Goal: Information Seeking & Learning: Learn about a topic

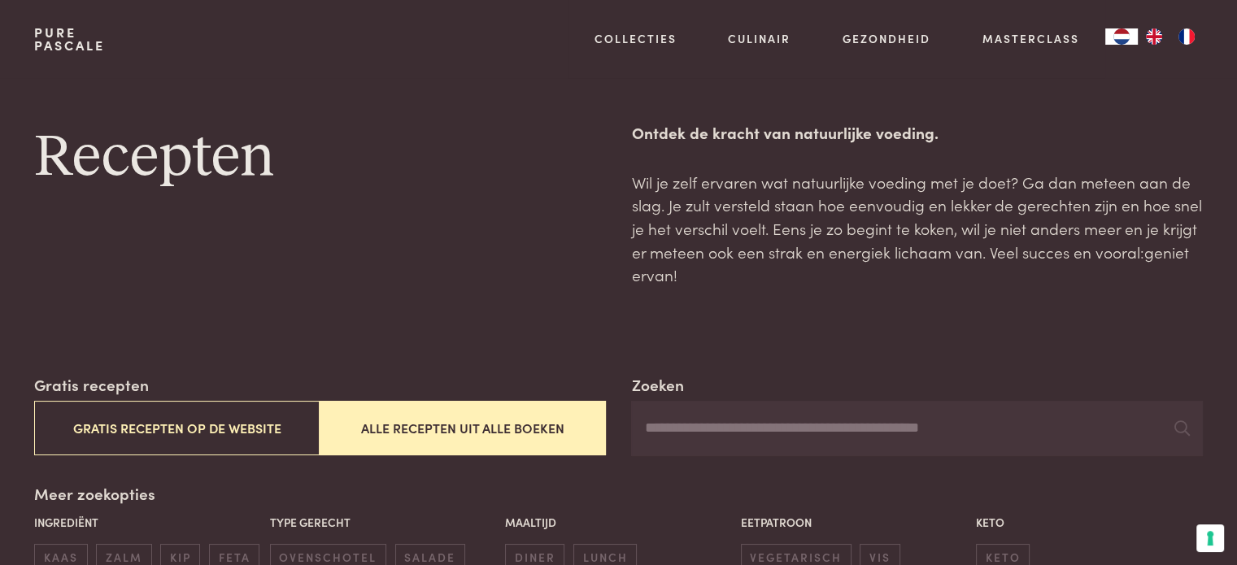
click at [676, 425] on input "Zoeken" at bounding box center [916, 428] width 571 height 55
type input "******"
click at [433, 425] on button "Alle recepten uit alle boeken" at bounding box center [462, 428] width 285 height 54
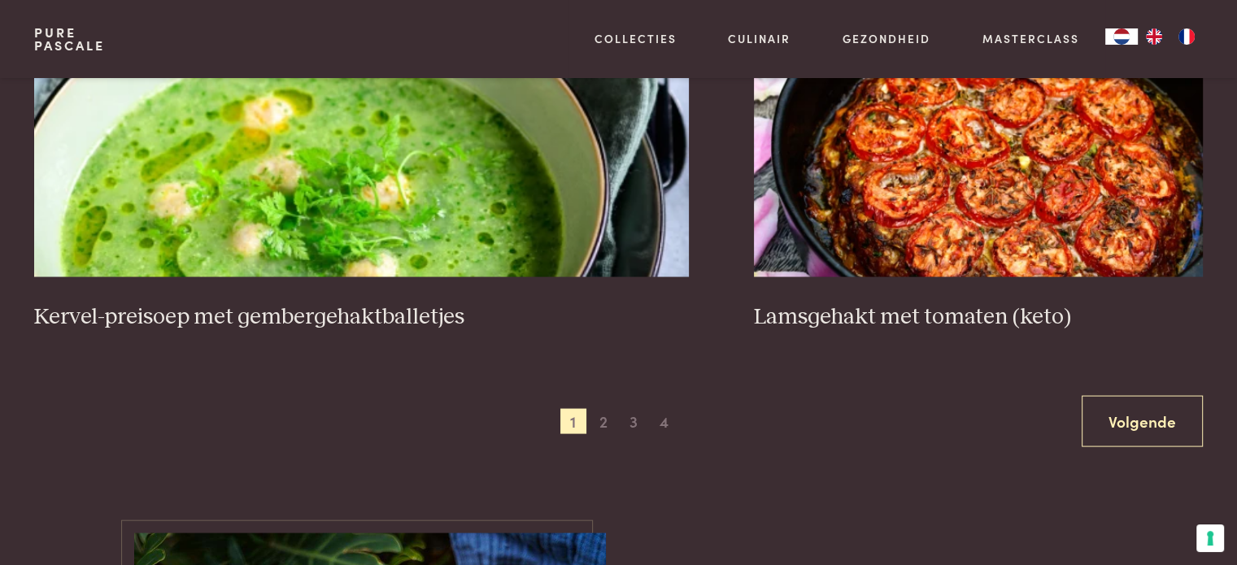
scroll to position [3138, 0]
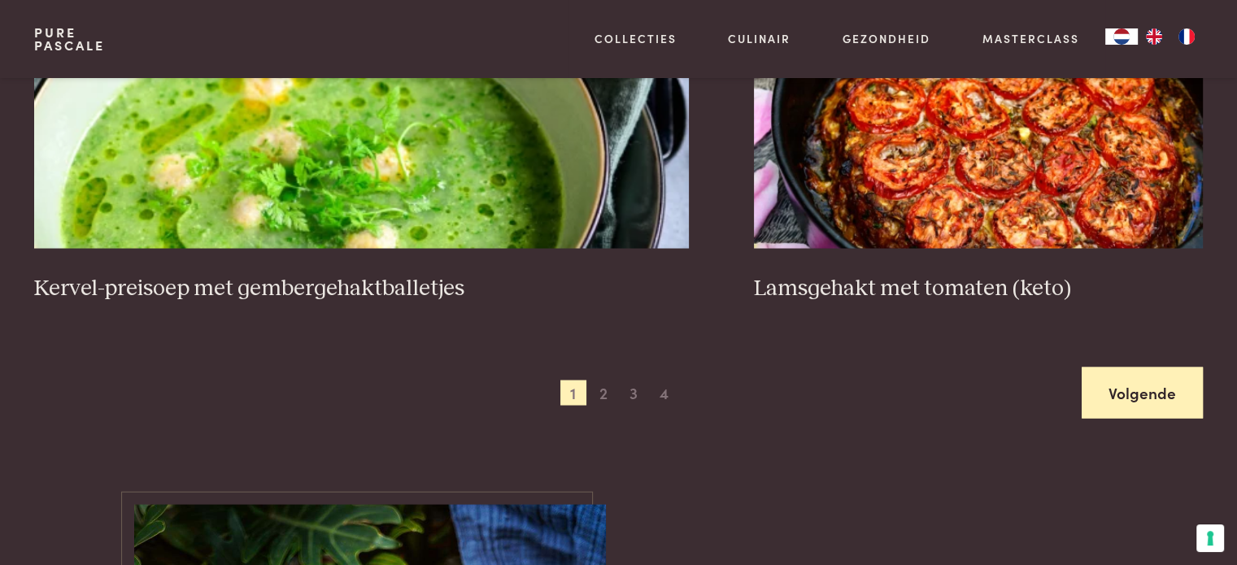
click at [1132, 393] on link "Volgende" at bounding box center [1141, 393] width 121 height 51
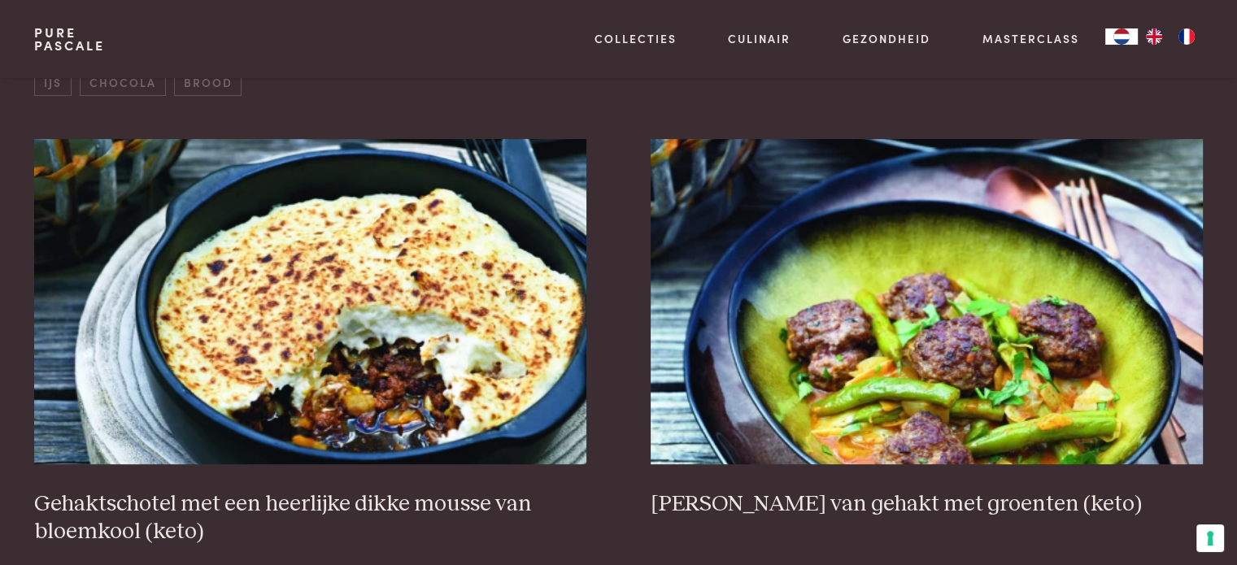
scroll to position [698, 0]
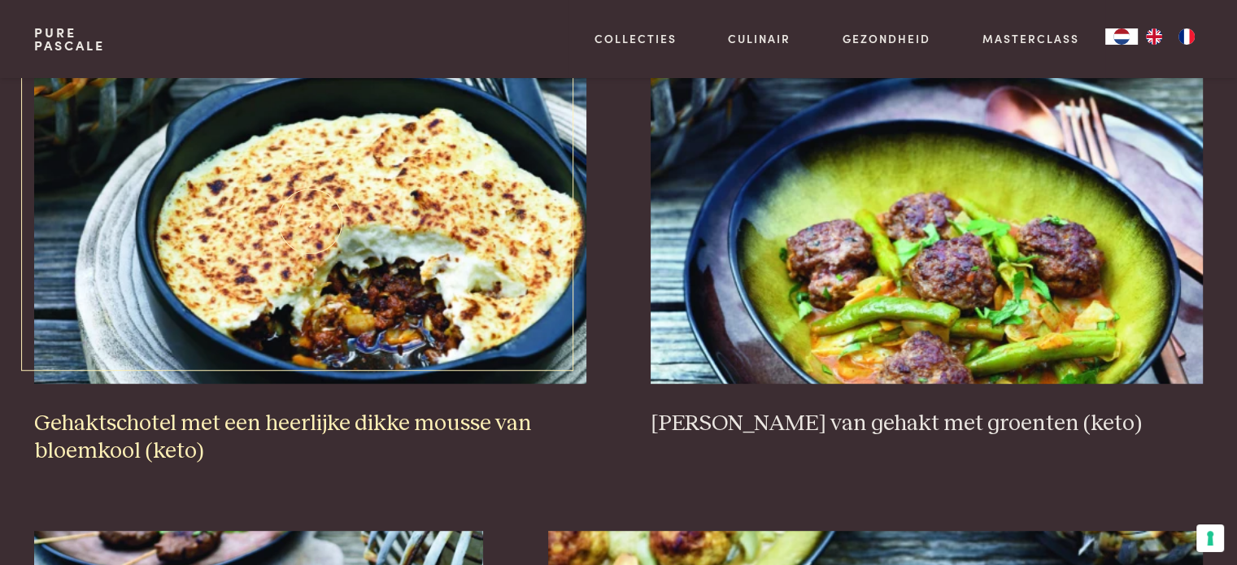
click at [428, 426] on h3 "Gehaktschotel met een heerlijke dikke mousse van bloemkool (keto)" at bounding box center [309, 438] width 551 height 56
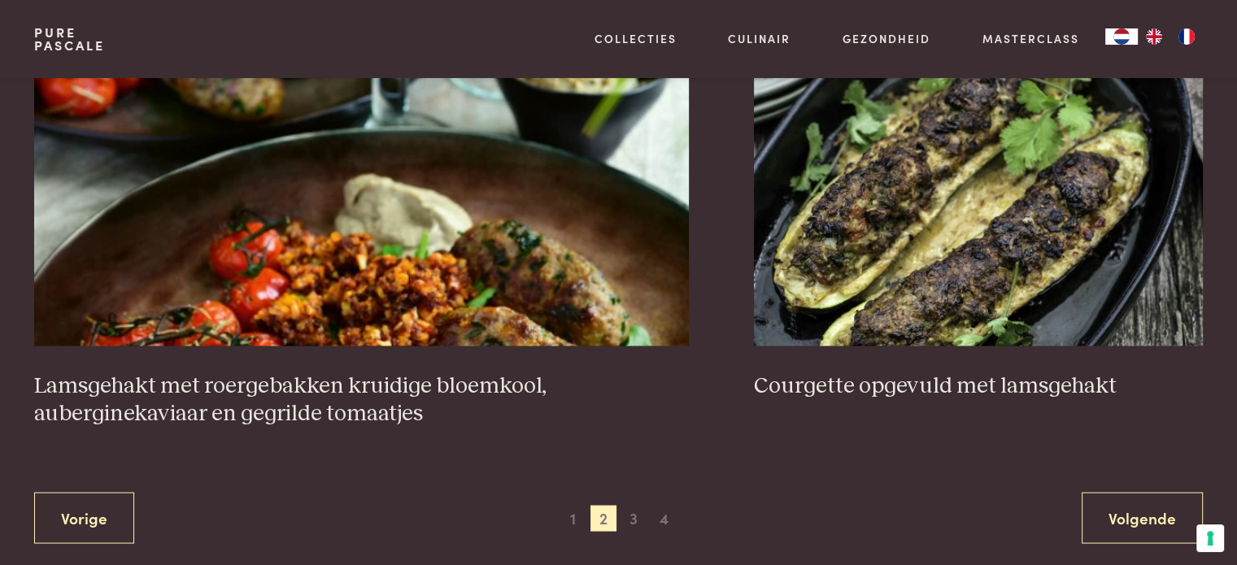
scroll to position [3138, 0]
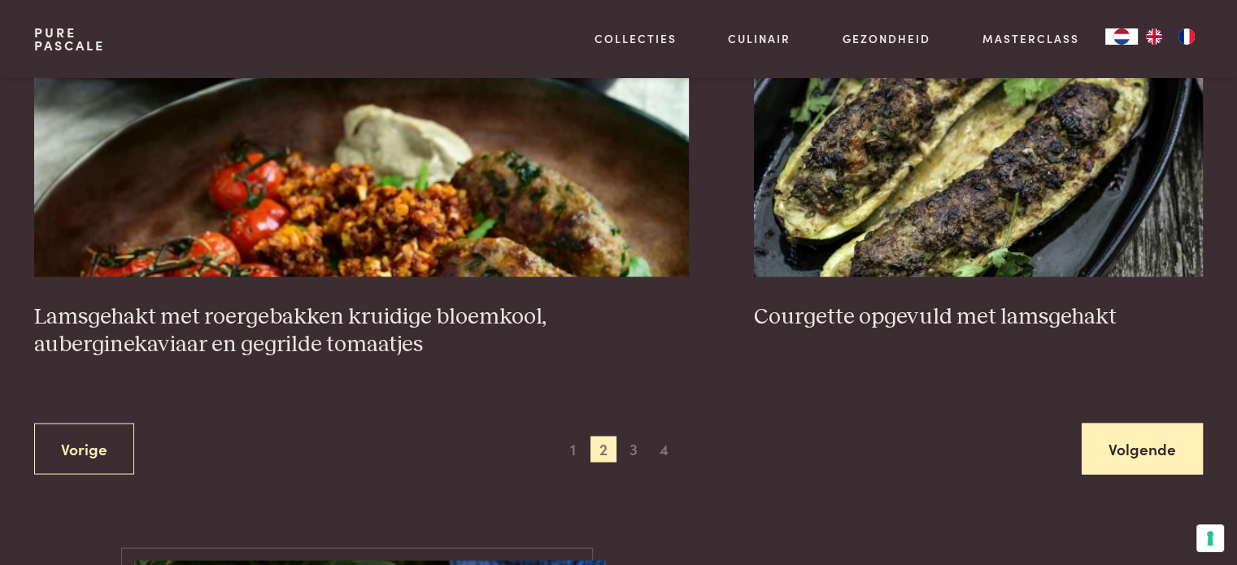
click at [1144, 456] on link "Volgende" at bounding box center [1141, 449] width 121 height 51
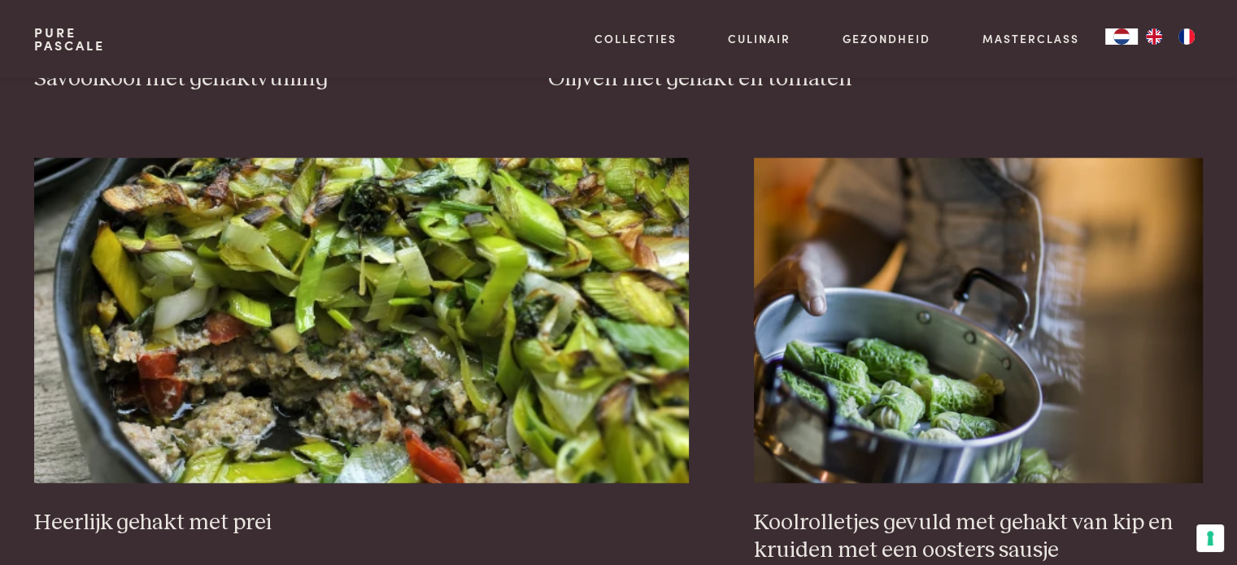
scroll to position [1512, 0]
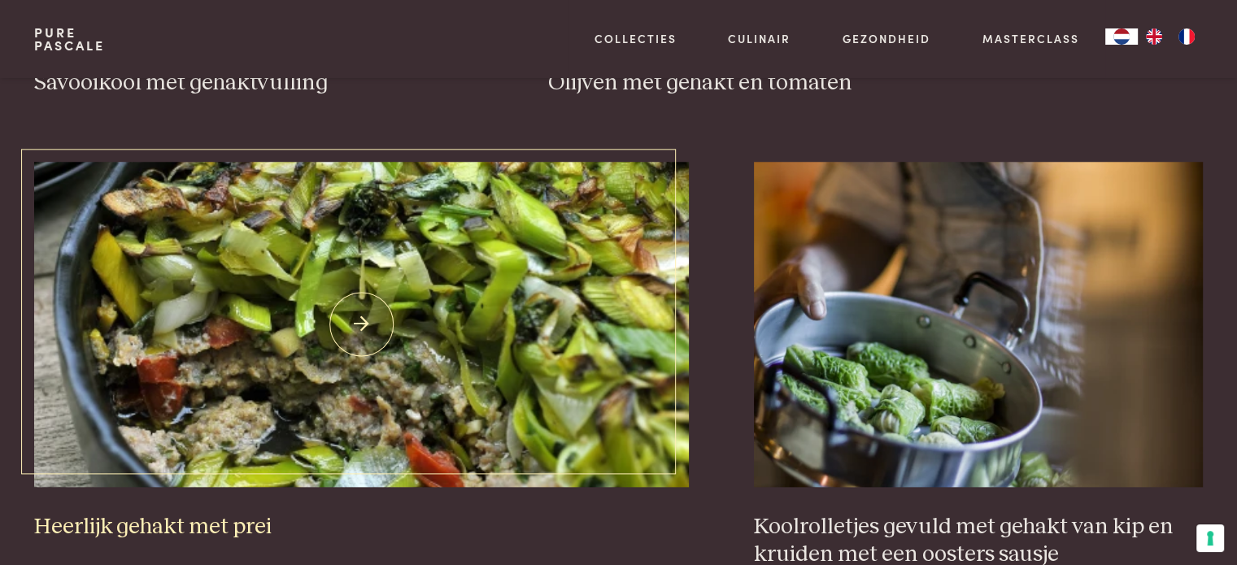
click at [170, 518] on h3 "Heerlijk gehakt met prei" at bounding box center [361, 527] width 655 height 28
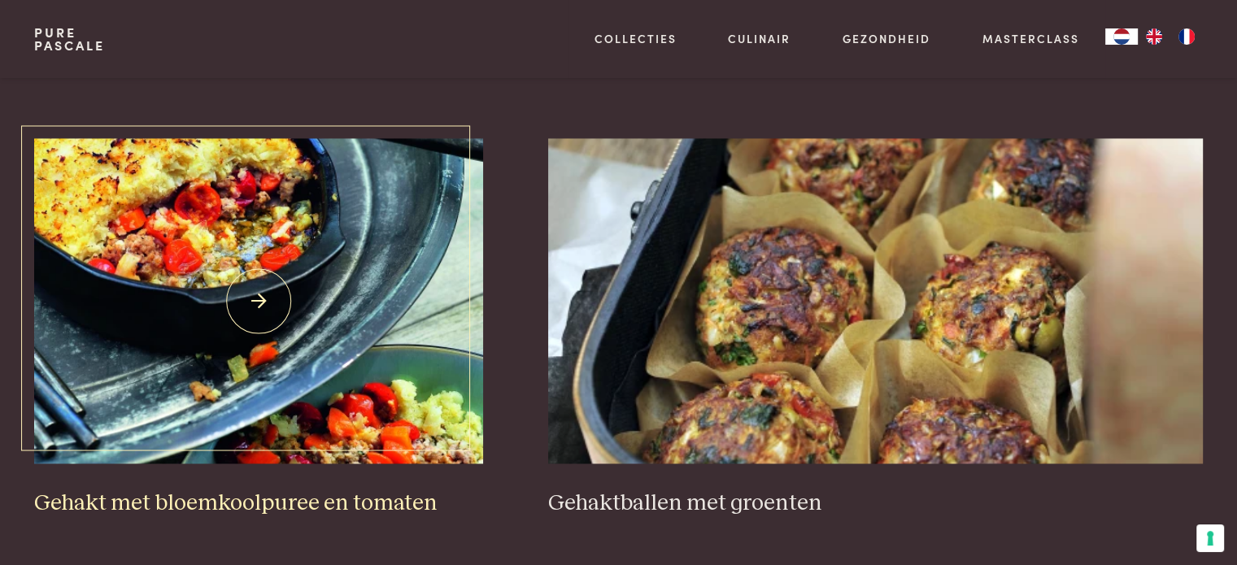
scroll to position [2487, 0]
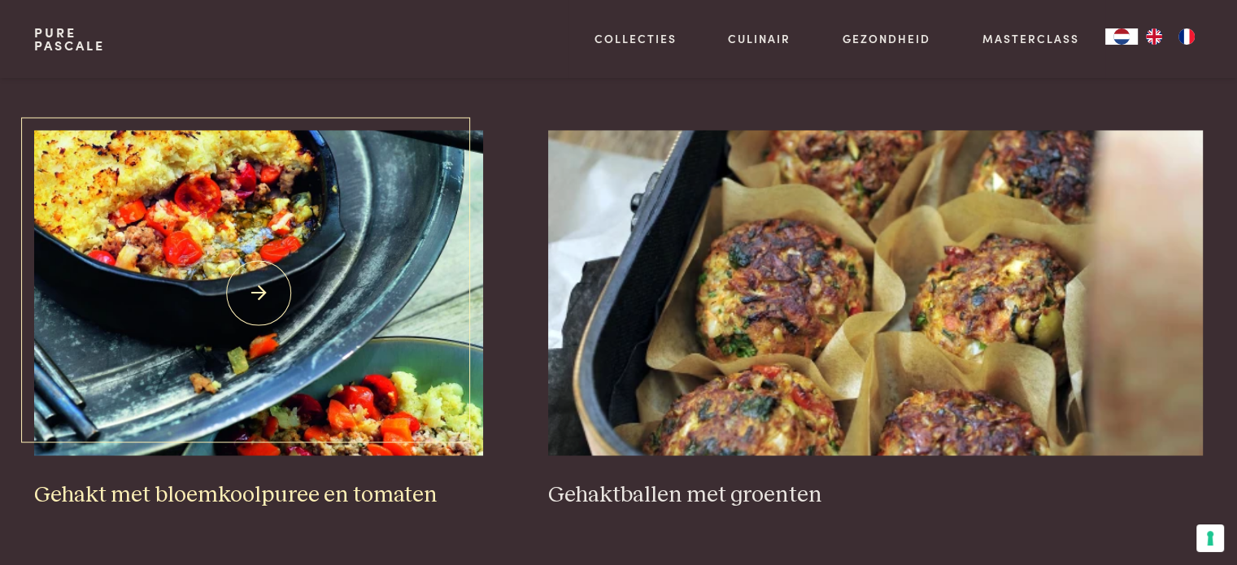
click at [186, 487] on h3 "Gehakt met bloemkoolpuree en tomaten" at bounding box center [258, 495] width 449 height 28
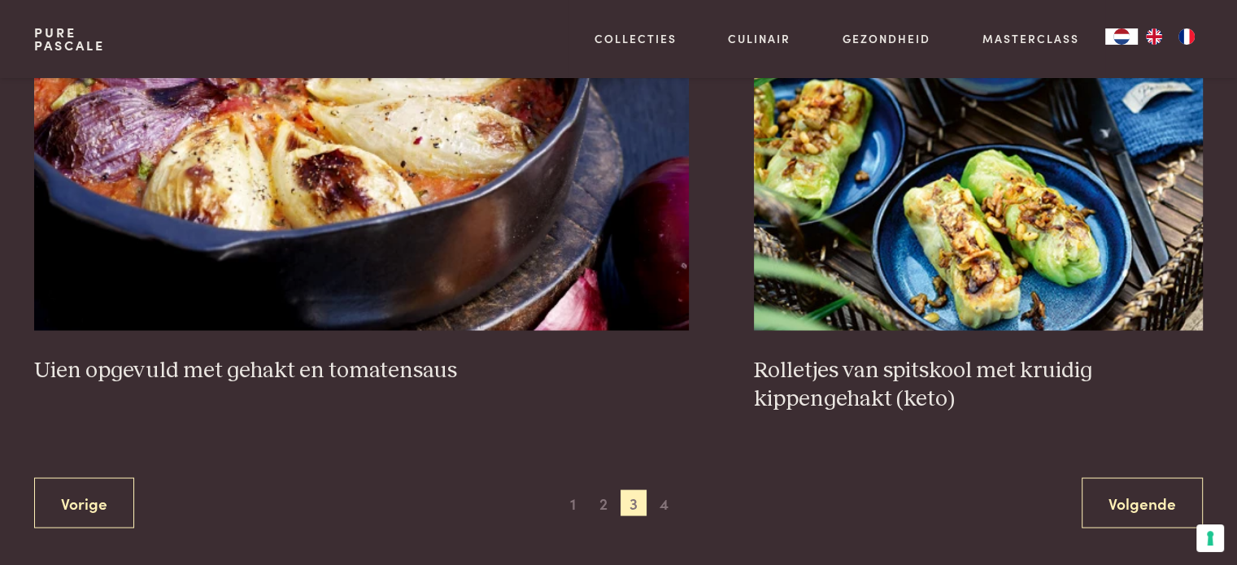
scroll to position [3138, 0]
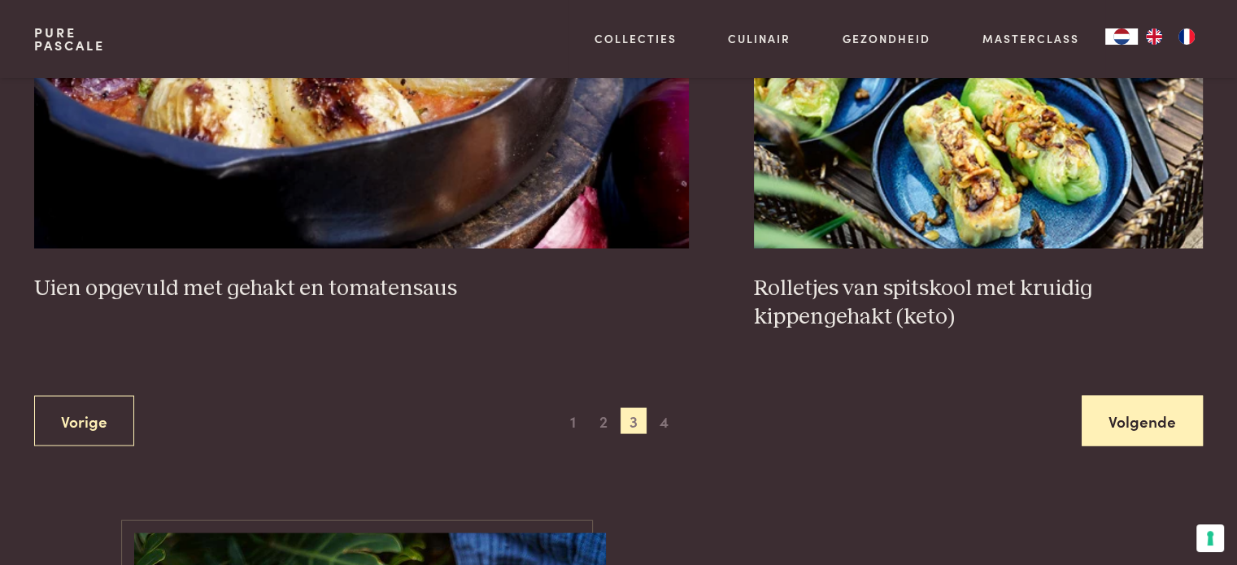
click at [1155, 430] on link "Volgende" at bounding box center [1141, 421] width 121 height 51
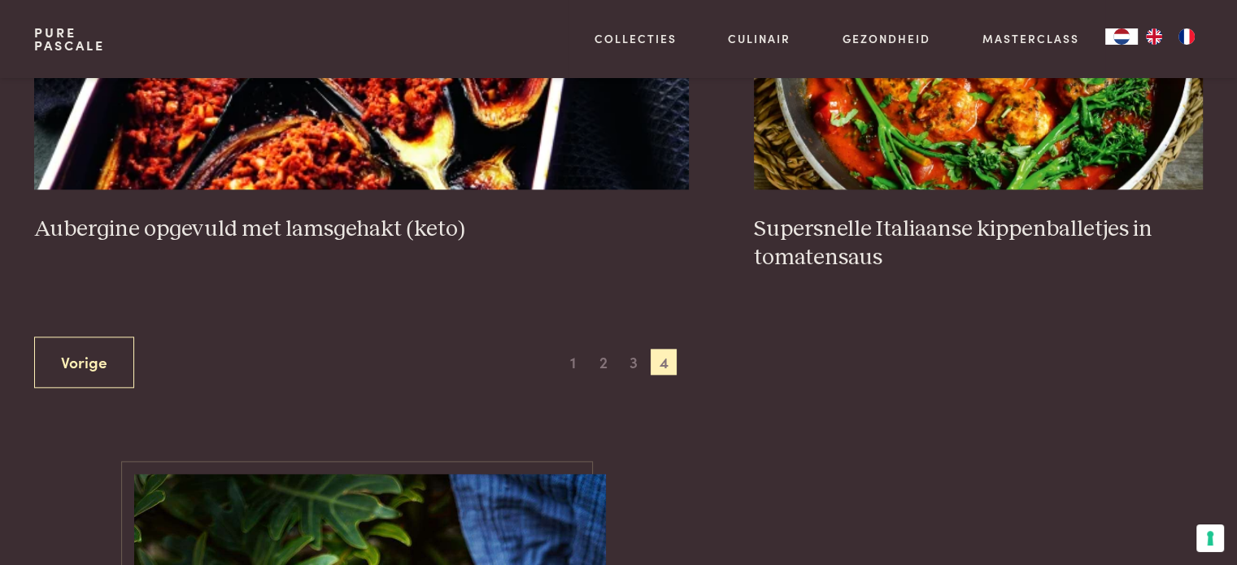
scroll to position [1756, 0]
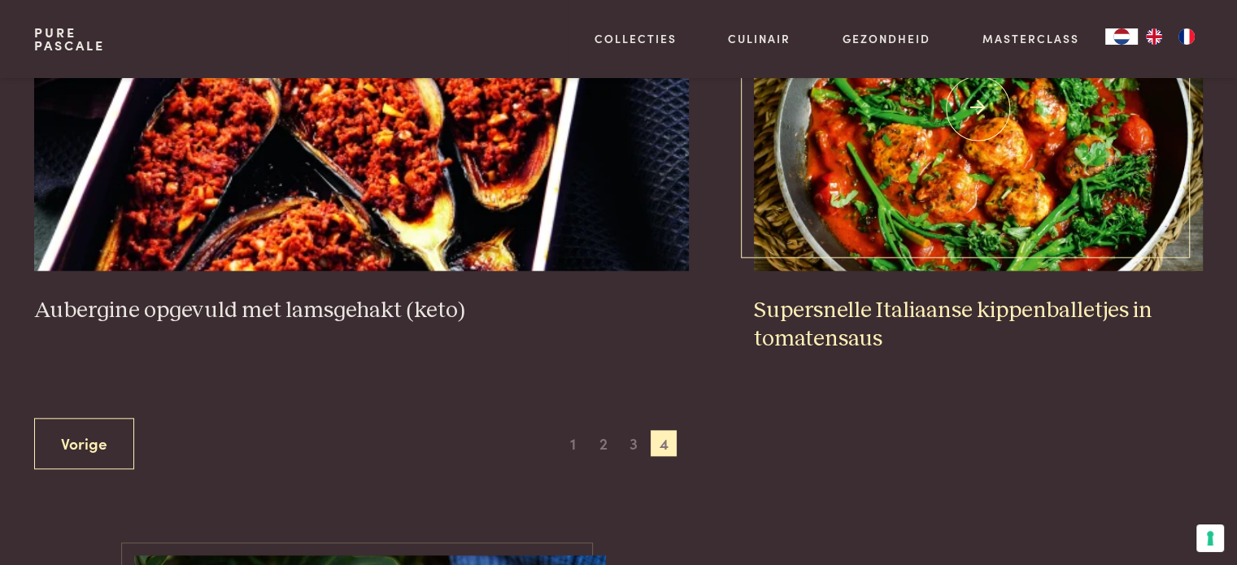
click at [914, 310] on h3 "Supersnelle Italiaanse kippenballetjes in tomatensaus" at bounding box center [978, 325] width 449 height 56
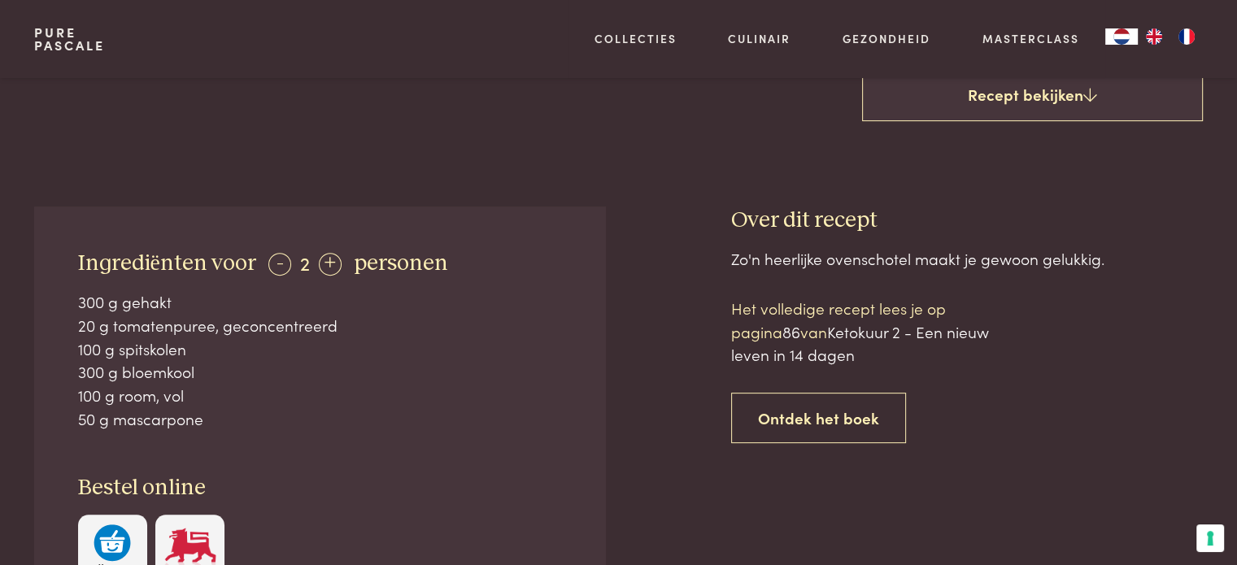
scroll to position [488, 0]
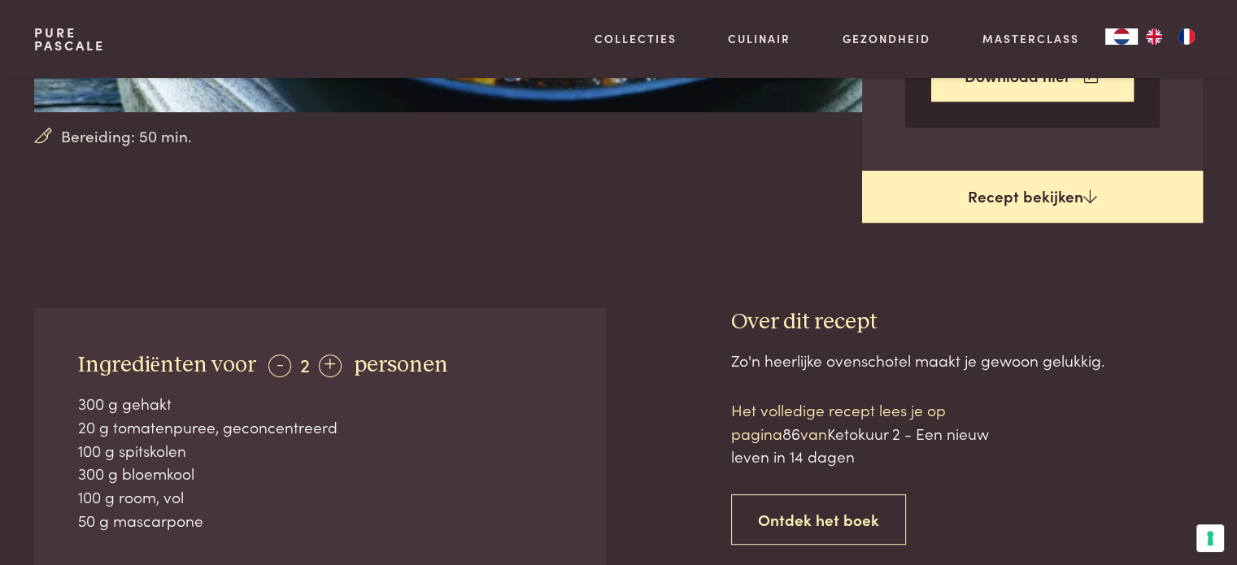
click at [1042, 192] on link "Recept bekijken" at bounding box center [1032, 197] width 341 height 52
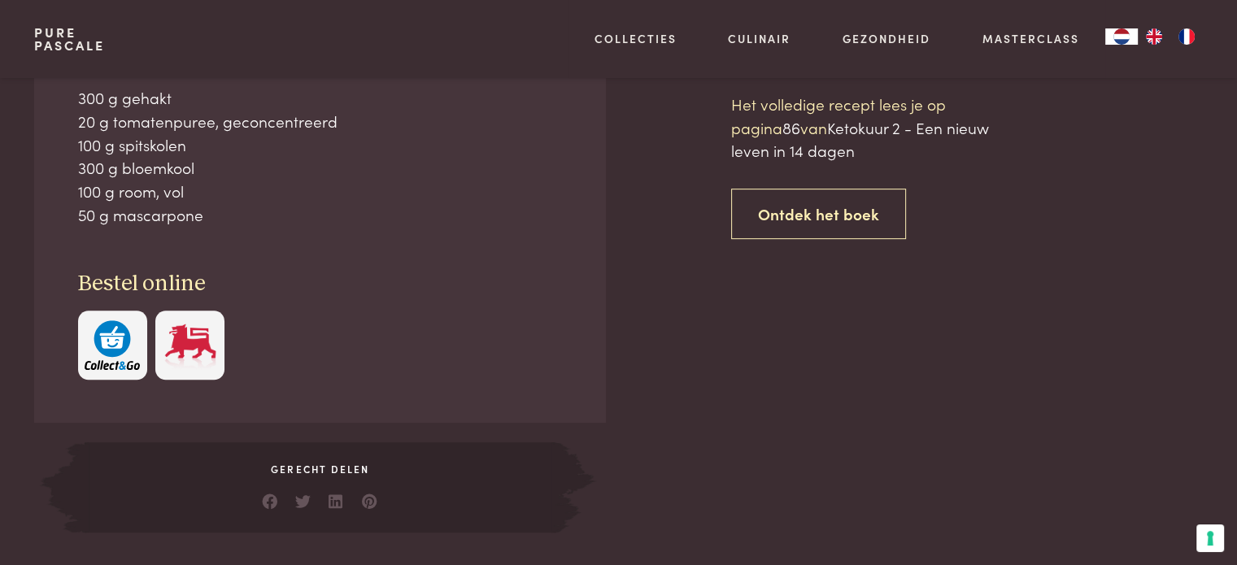
scroll to position [794, 0]
